Goal: Book appointment/travel/reservation

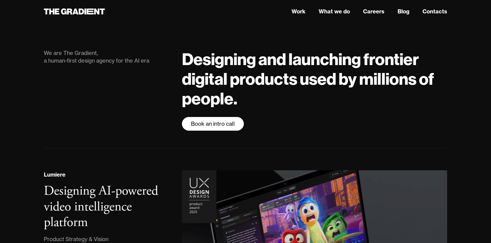
click at [216, 120] on link "Book an intro call" at bounding box center [213, 124] width 62 height 14
click at [338, 11] on link "What we do" at bounding box center [333, 11] width 31 height 8
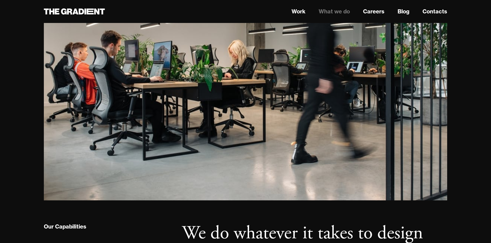
scroll to position [1954, 0]
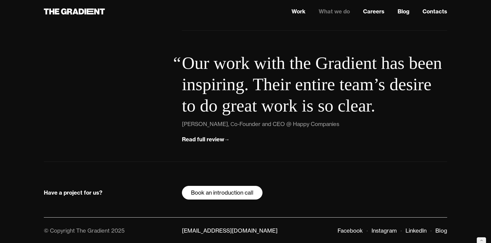
click at [238, 195] on link "Book an introduction call" at bounding box center [222, 193] width 80 height 14
click at [436, 13] on link "Contacts" at bounding box center [434, 11] width 25 height 8
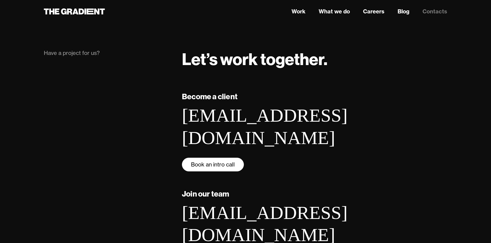
click at [206, 158] on link "Book an intro call" at bounding box center [213, 165] width 62 height 14
